Goal: Navigation & Orientation: Understand site structure

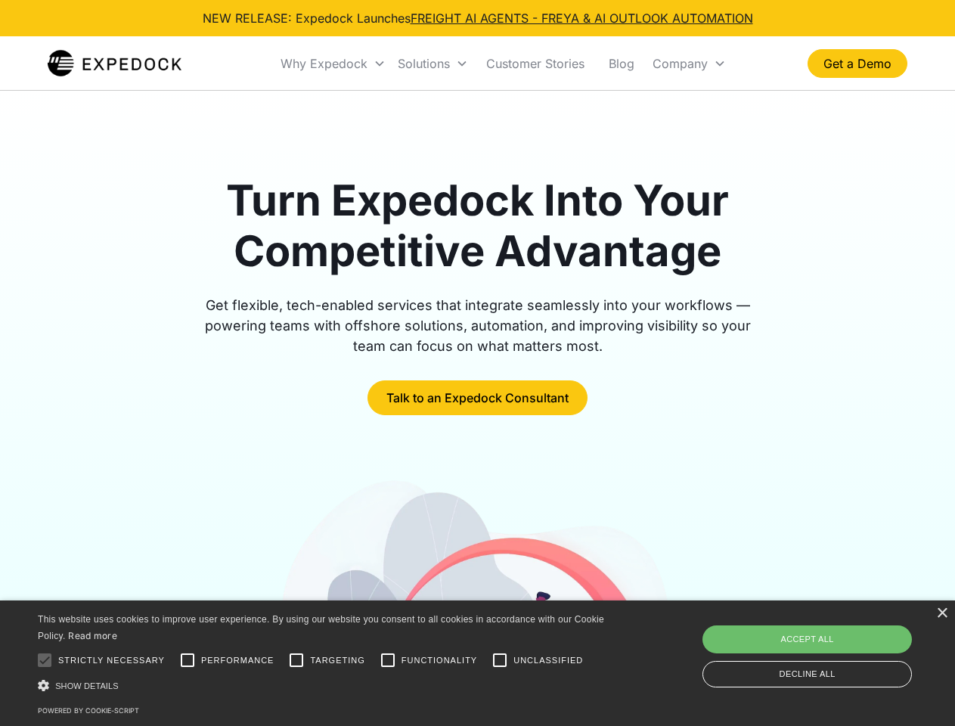
click at [334, 64] on div "Why Expedock" at bounding box center [324, 63] width 87 height 15
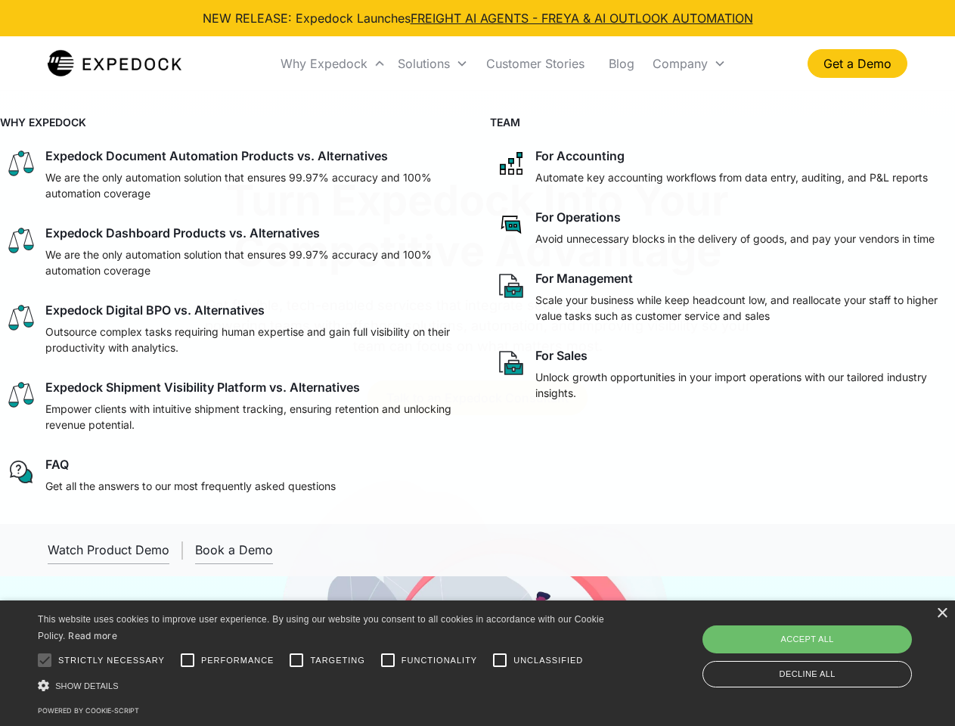
click at [433, 64] on div "Solutions" at bounding box center [424, 63] width 52 height 15
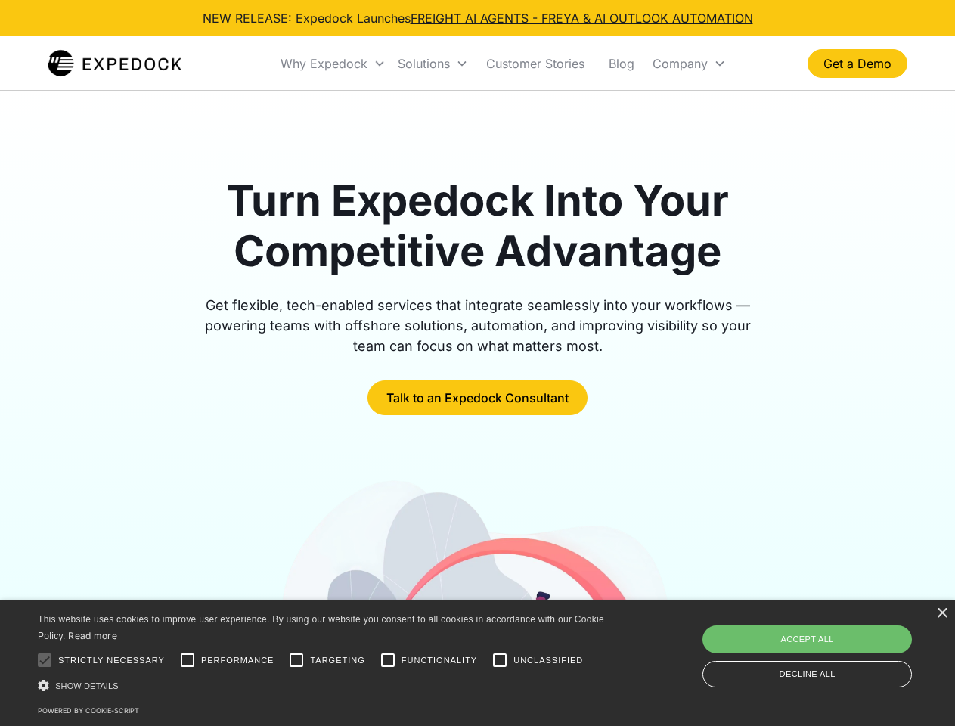
click at [689, 64] on div "Company" at bounding box center [680, 63] width 55 height 15
click at [45, 660] on div at bounding box center [45, 660] width 30 height 30
click at [188, 660] on input "Performance" at bounding box center [187, 660] width 30 height 30
checkbox input "true"
click at [297, 660] on input "Targeting" at bounding box center [296, 660] width 30 height 30
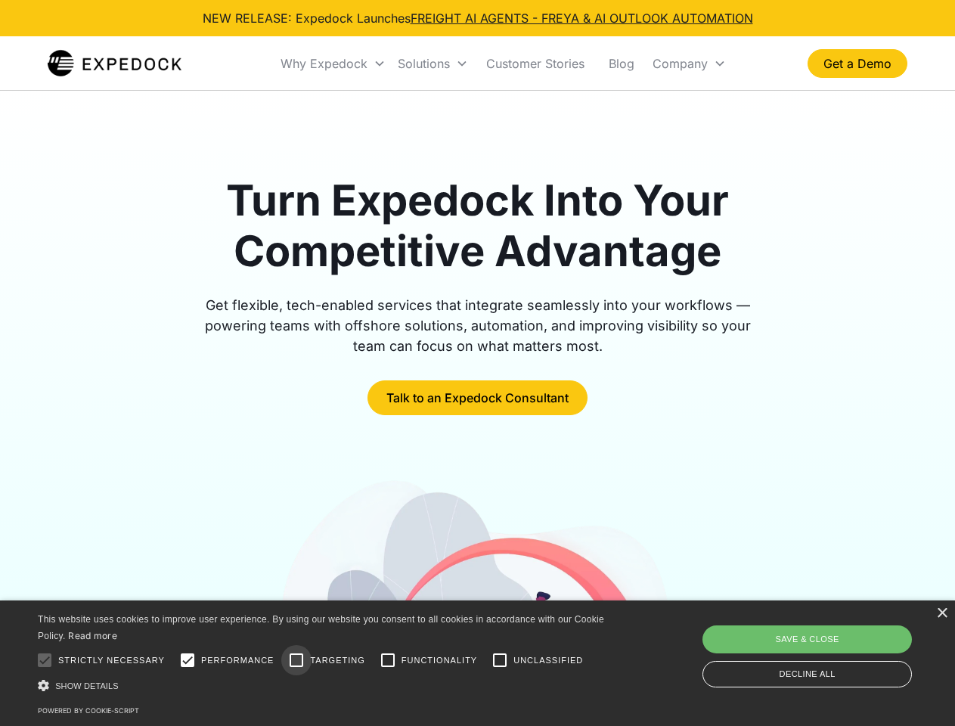
checkbox input "true"
click at [388, 660] on input "Functionality" at bounding box center [388, 660] width 30 height 30
checkbox input "true"
click at [500, 660] on input "Unclassified" at bounding box center [500, 660] width 30 height 30
checkbox input "true"
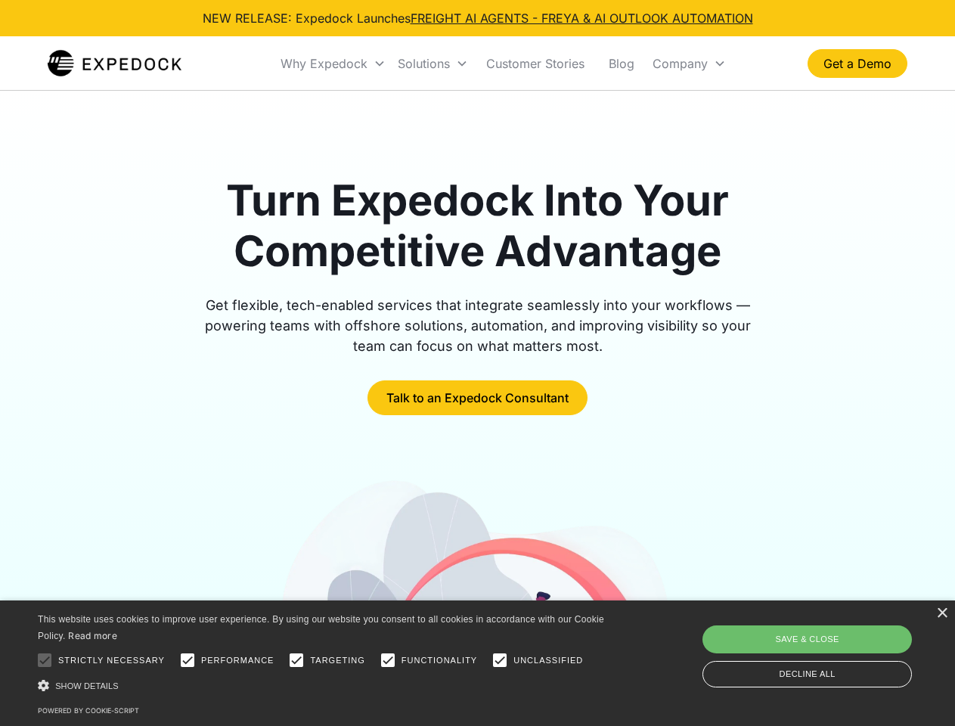
click at [324, 685] on div "Show details Hide details" at bounding box center [324, 686] width 572 height 16
